Goal: Find contact information: Find contact information

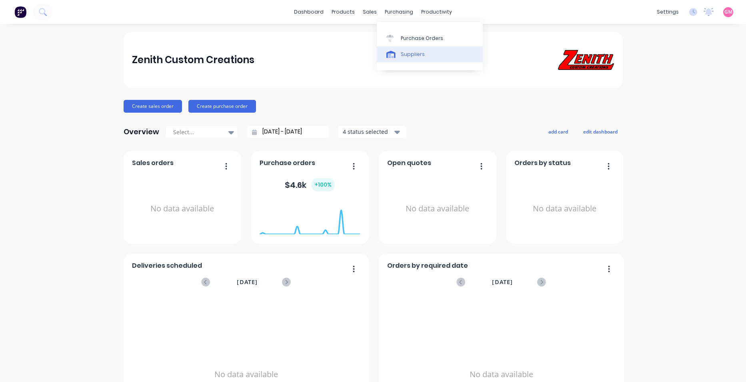
click at [415, 58] on link "Suppliers" at bounding box center [430, 54] width 106 height 16
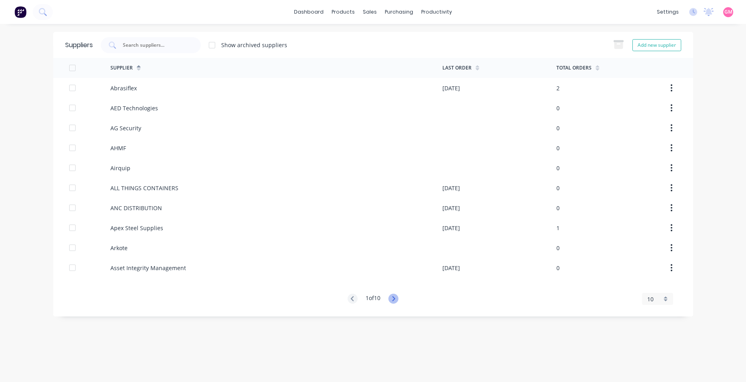
click at [396, 298] on icon at bounding box center [393, 299] width 10 height 10
click at [395, 298] on icon at bounding box center [393, 298] width 3 height 5
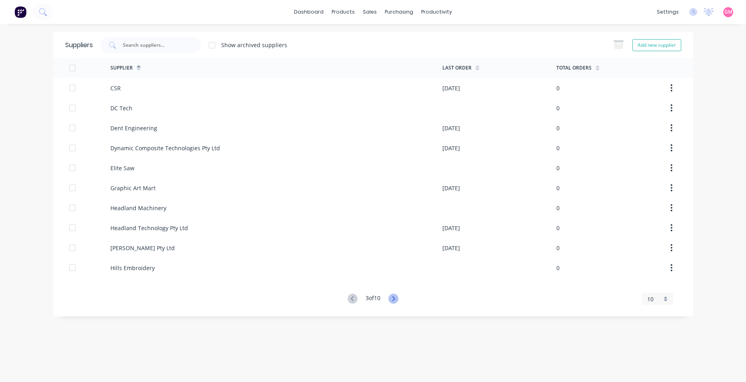
click at [395, 298] on icon at bounding box center [393, 298] width 3 height 5
click at [395, 299] on icon at bounding box center [393, 298] width 3 height 5
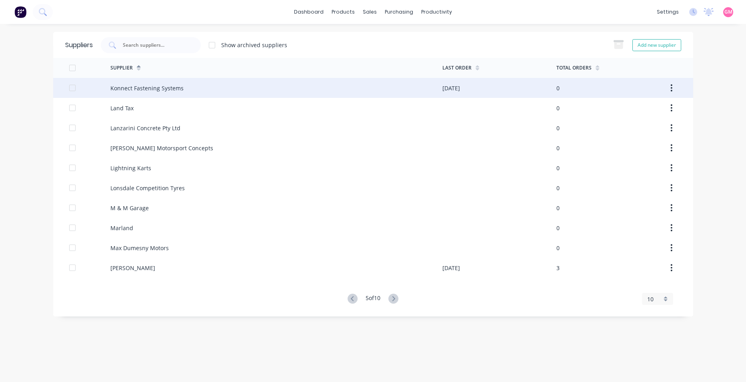
click at [164, 88] on div "Konnect Fastening Systems" at bounding box center [146, 88] width 73 height 8
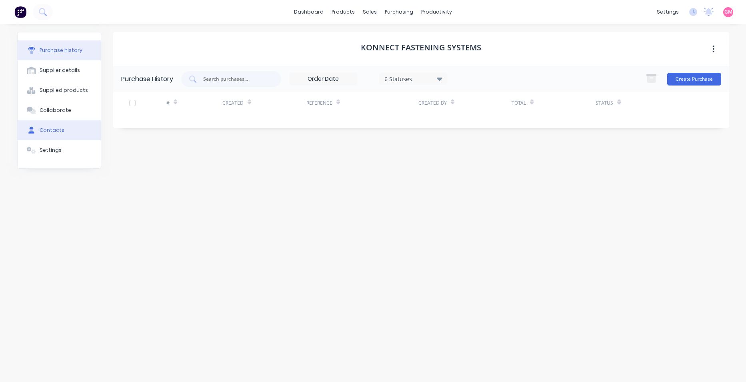
click at [58, 130] on div "Contacts" at bounding box center [52, 130] width 25 height 7
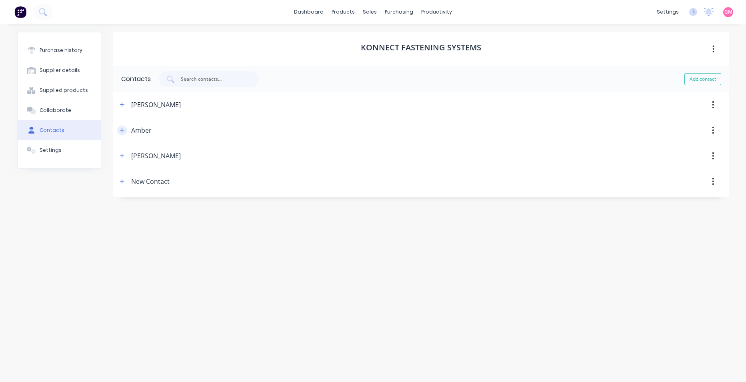
click at [122, 131] on icon "button" at bounding box center [122, 130] width 4 height 4
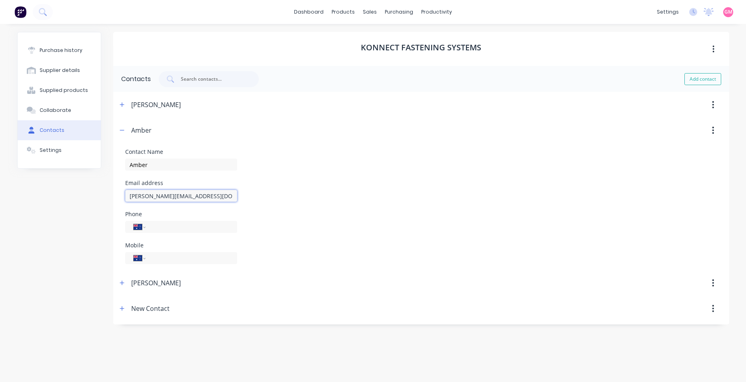
drag, startPoint x: 212, startPoint y: 197, endPoint x: 120, endPoint y: 198, distance: 92.4
click at [120, 198] on form "Contact Name Amber Email address [PERSON_NAME][EMAIL_ADDRESS][DOMAIN_NAME] Phon…" at bounding box center [421, 206] width 616 height 127
paste input "amber.[PERSON_NAME]"
type input "[EMAIL_ADDRESS][PERSON_NAME][DOMAIN_NAME]"
click at [495, 278] on div at bounding box center [455, 283] width 548 height 26
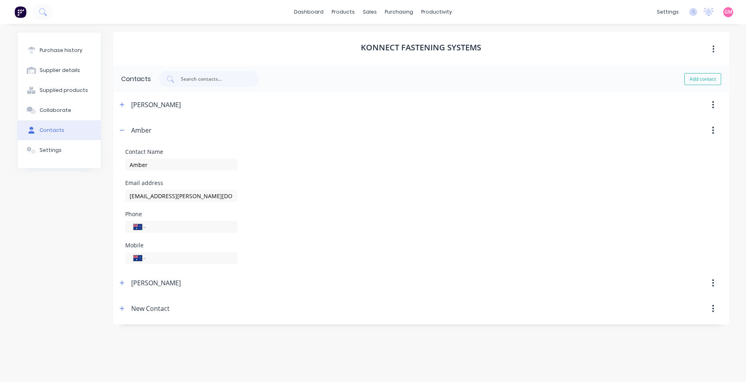
click at [72, 285] on div "Purchase history Supplier details Supplied products Collaborate Contacts Settin…" at bounding box center [59, 199] width 84 height 334
drag, startPoint x: 51, startPoint y: 130, endPoint x: 52, endPoint y: 126, distance: 4.3
click at [51, 131] on div "Contacts" at bounding box center [52, 130] width 25 height 7
click at [58, 108] on div "Collaborate" at bounding box center [56, 110] width 32 height 7
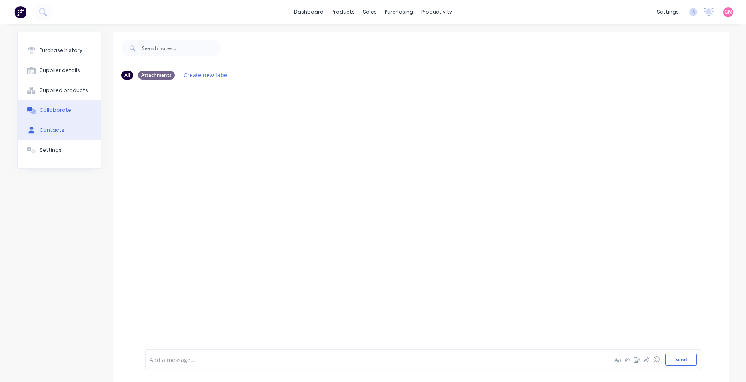
click at [52, 130] on div "Contacts" at bounding box center [52, 130] width 25 height 7
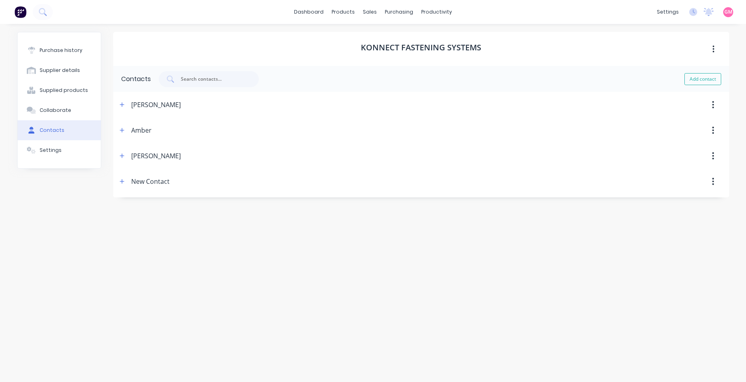
select select "AU"
click at [122, 131] on icon "button" at bounding box center [122, 131] width 5 height 6
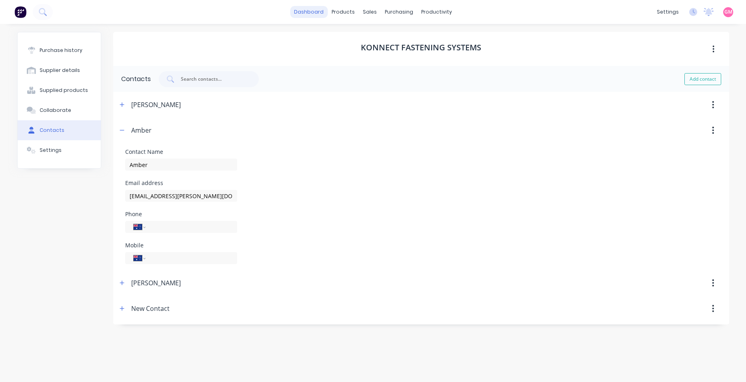
click at [321, 13] on link "dashboard" at bounding box center [309, 12] width 38 height 12
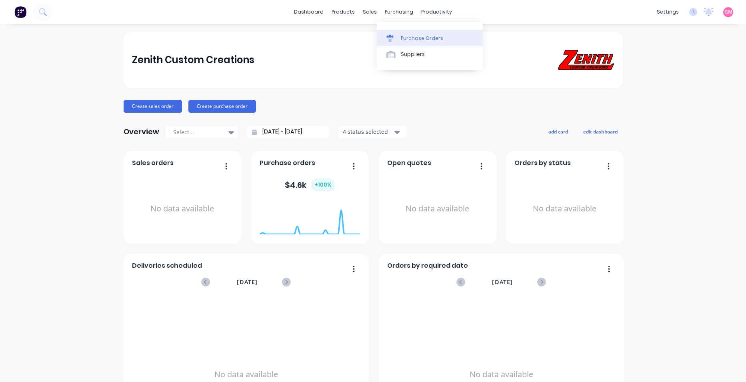
click at [436, 43] on link "Purchase Orders" at bounding box center [430, 38] width 106 height 16
